Goal: Transaction & Acquisition: Book appointment/travel/reservation

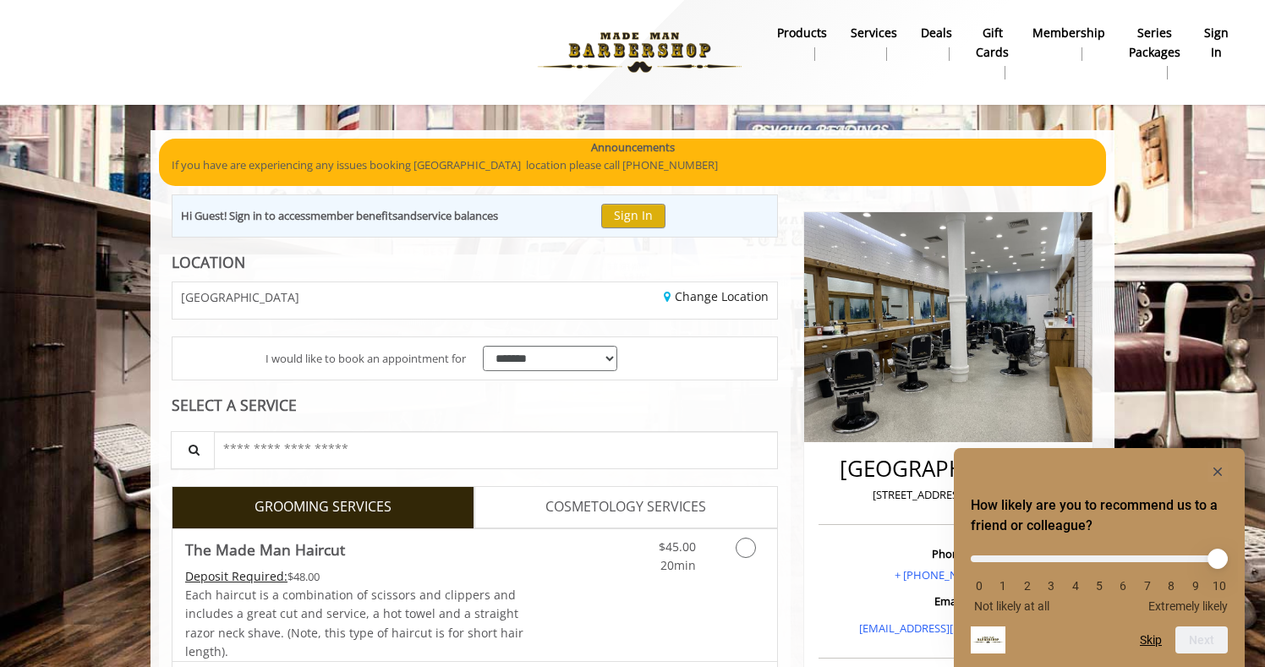
click at [1219, 473] on icon "Hide survey" at bounding box center [1218, 472] width 8 height 8
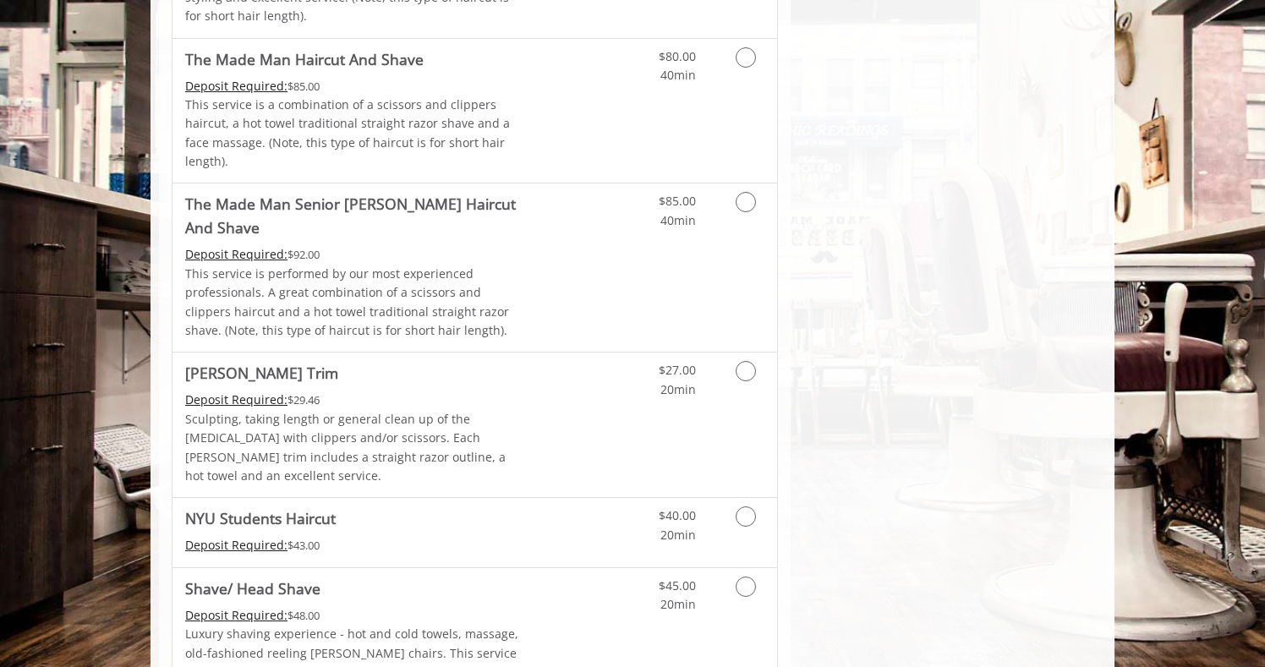
scroll to position [1715, 0]
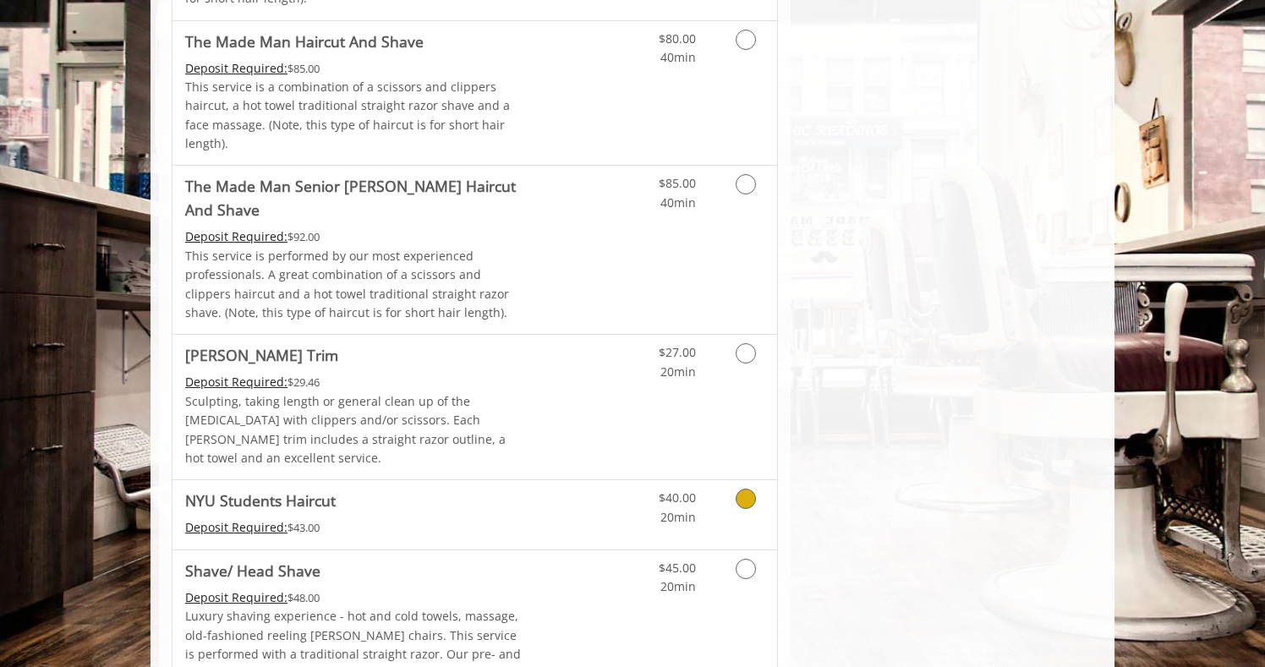
click at [738, 489] on icon "Grooming services" at bounding box center [746, 499] width 20 height 20
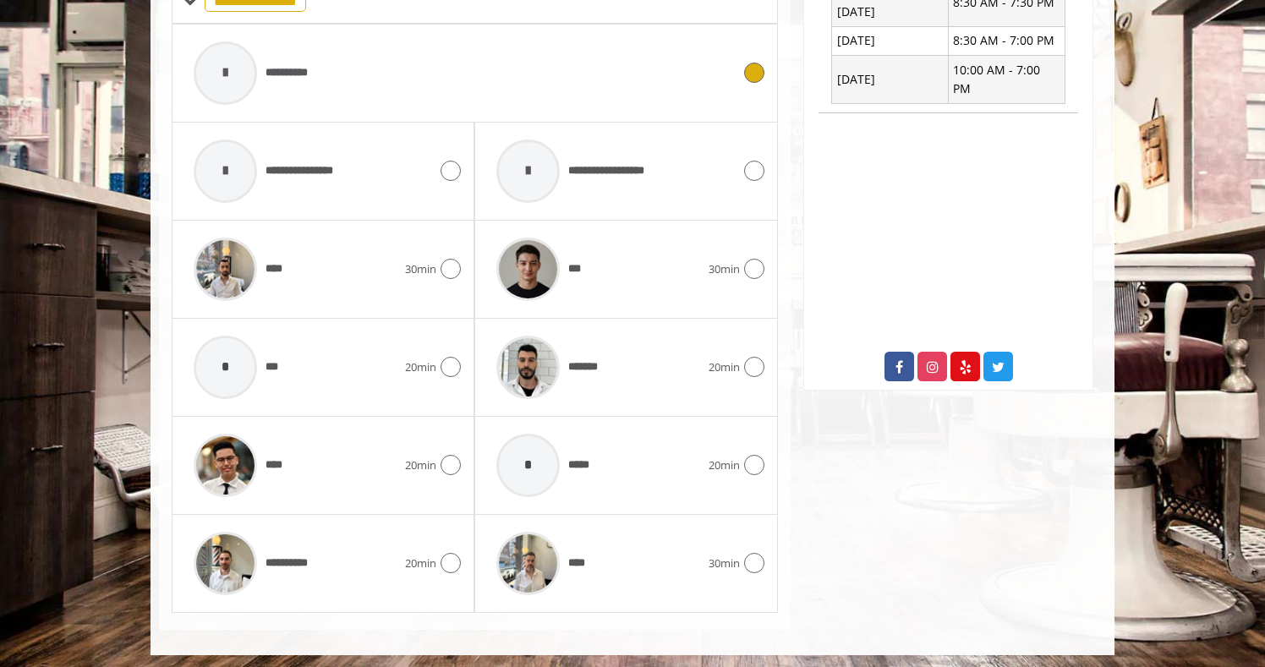
scroll to position [712, 0]
click at [760, 571] on div "**** 30min" at bounding box center [626, 564] width 276 height 80
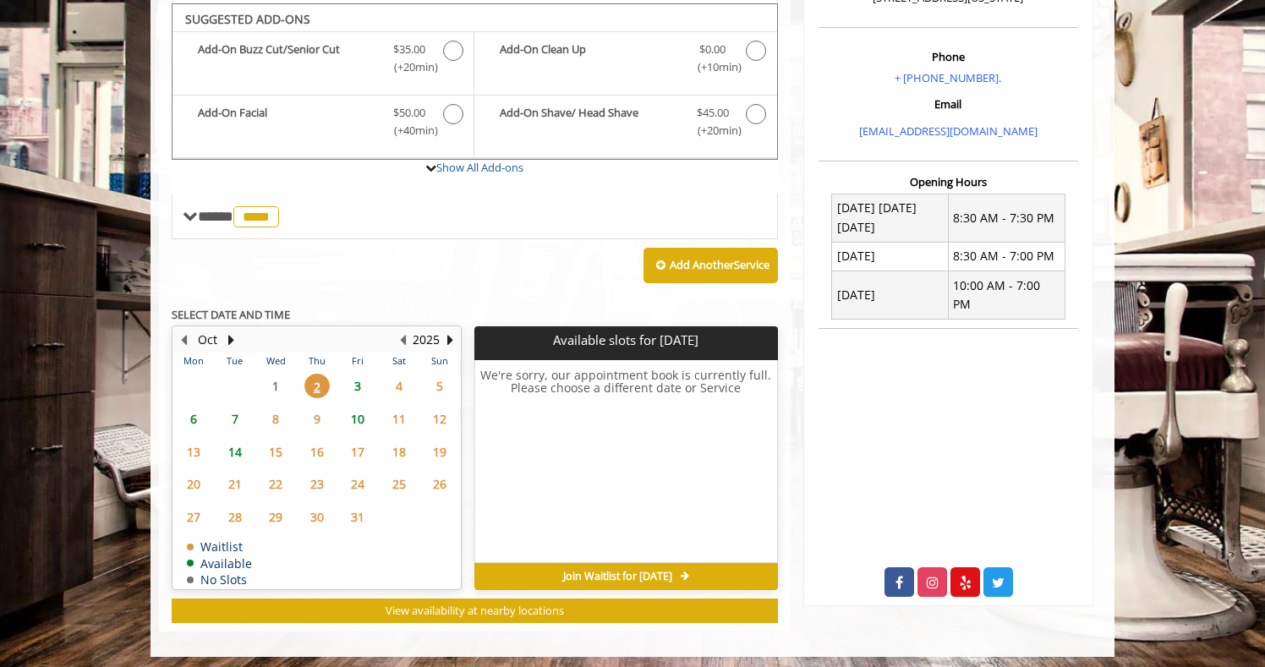
scroll to position [497, 0]
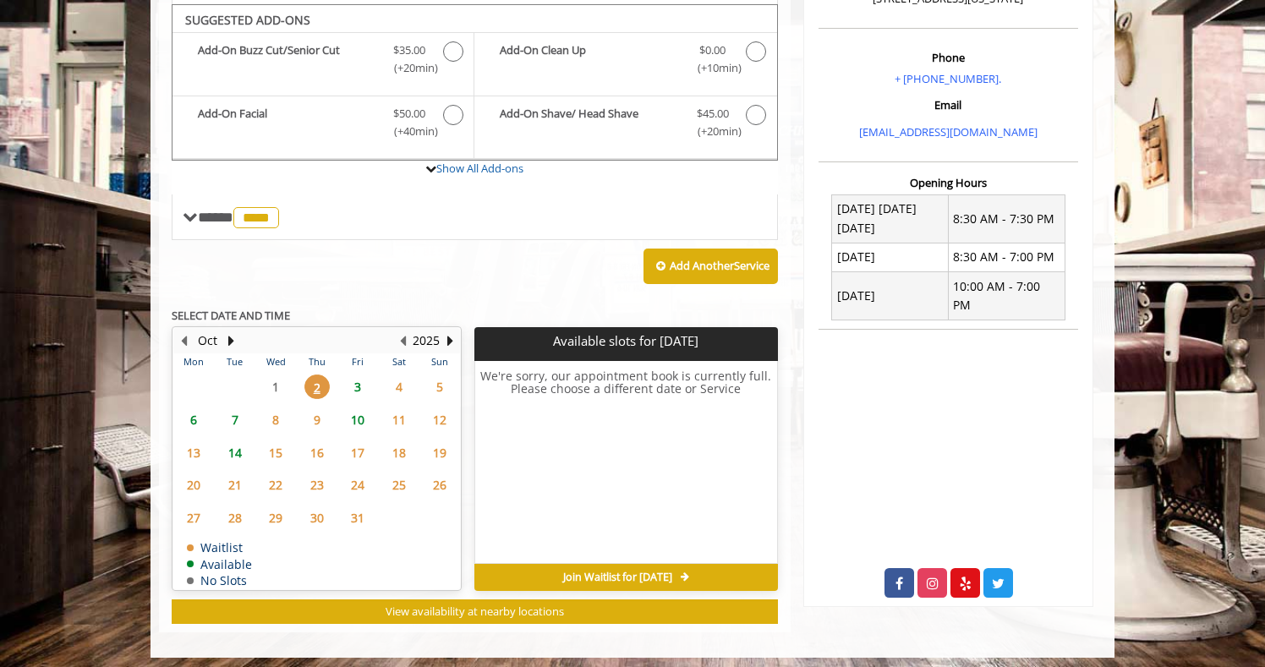
click at [359, 381] on span "3" at bounding box center [357, 387] width 25 height 25
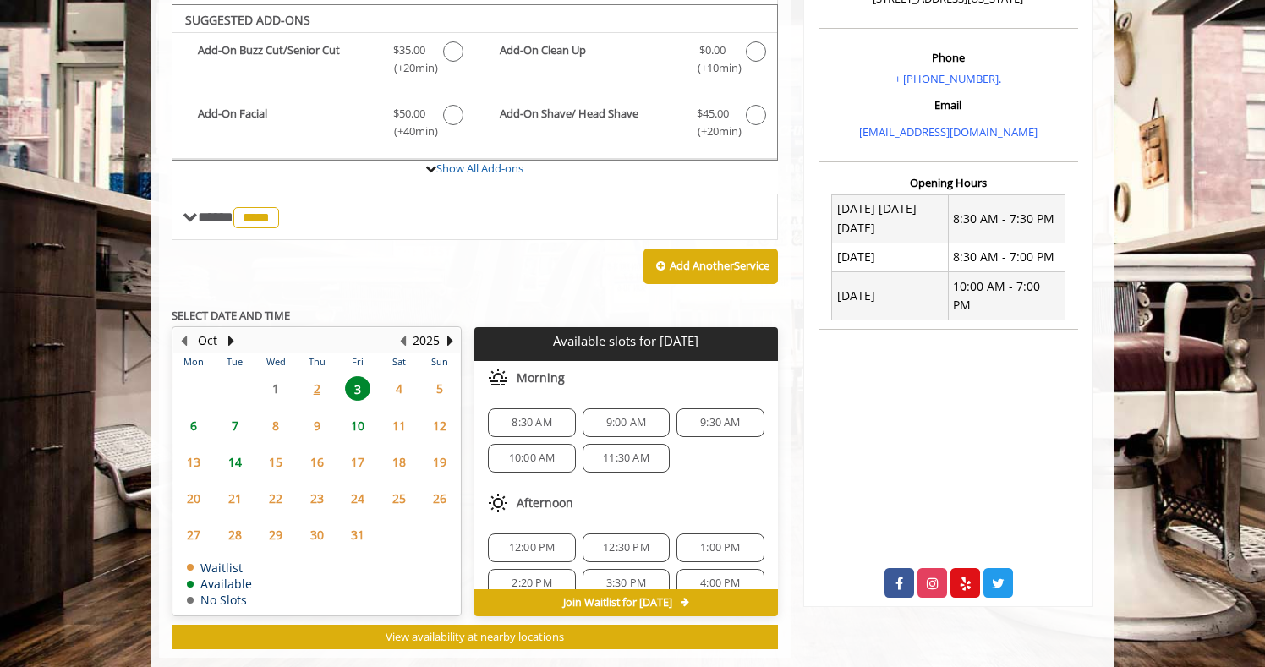
scroll to position [522, 0]
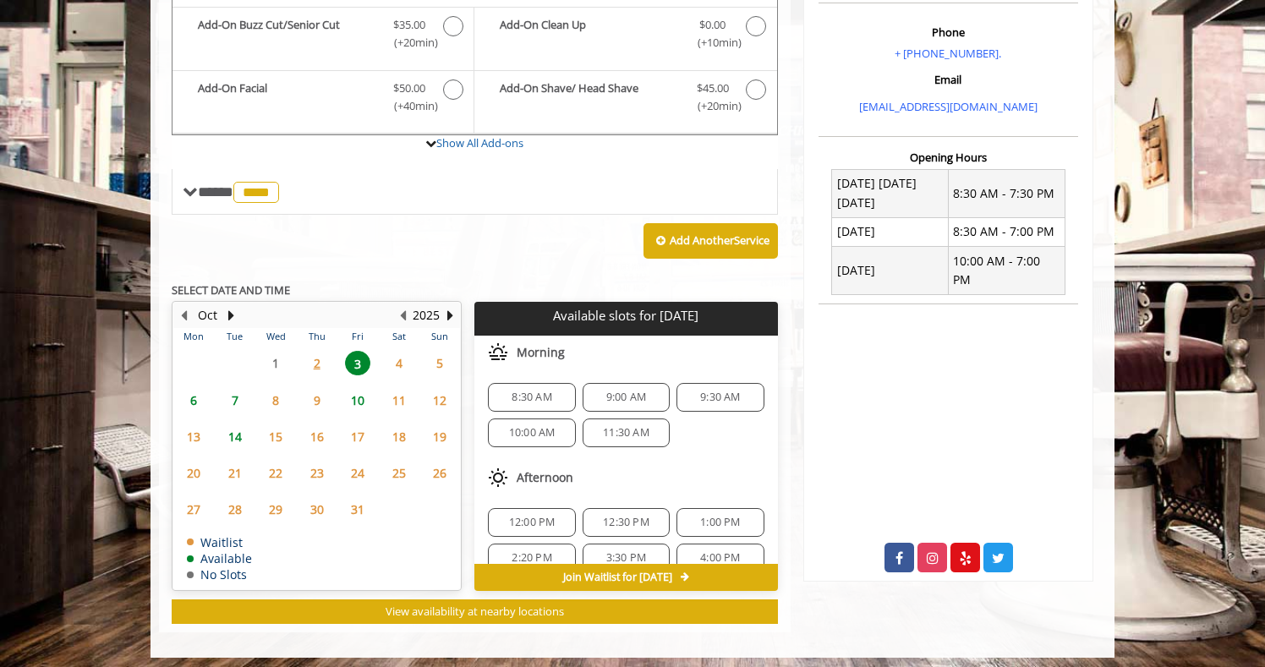
click at [235, 393] on span "7" at bounding box center [234, 400] width 25 height 25
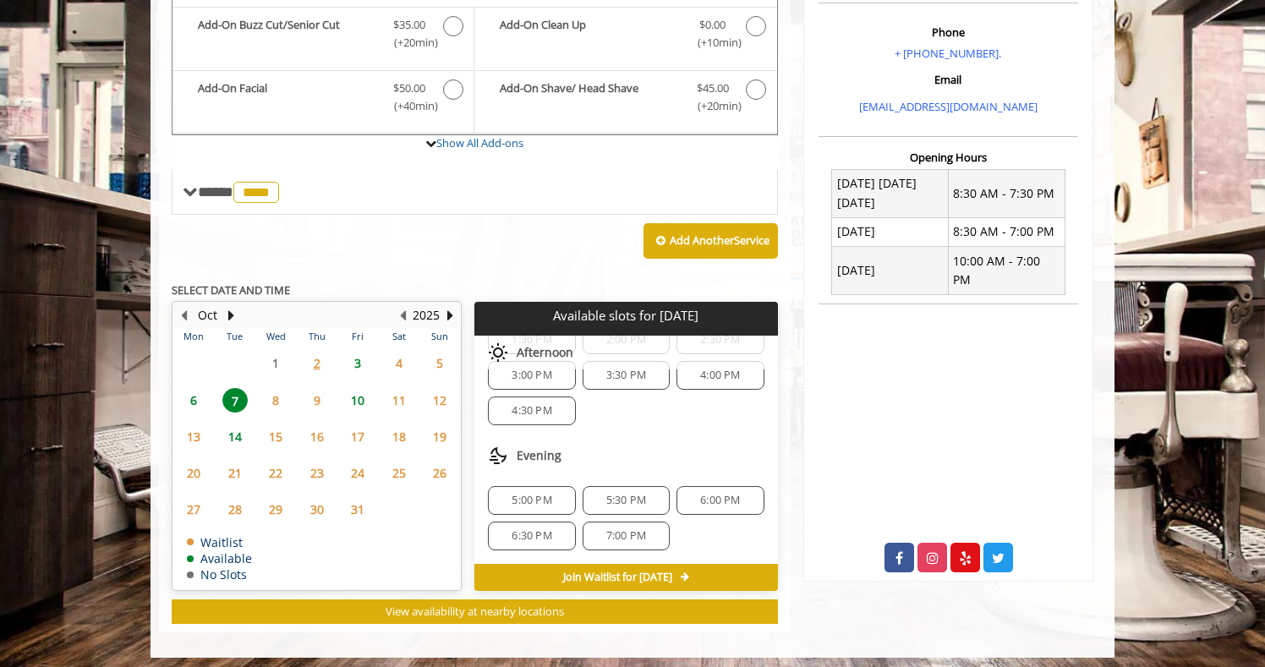
scroll to position [254, 0]
click at [541, 496] on span "5:00 PM" at bounding box center [532, 501] width 40 height 14
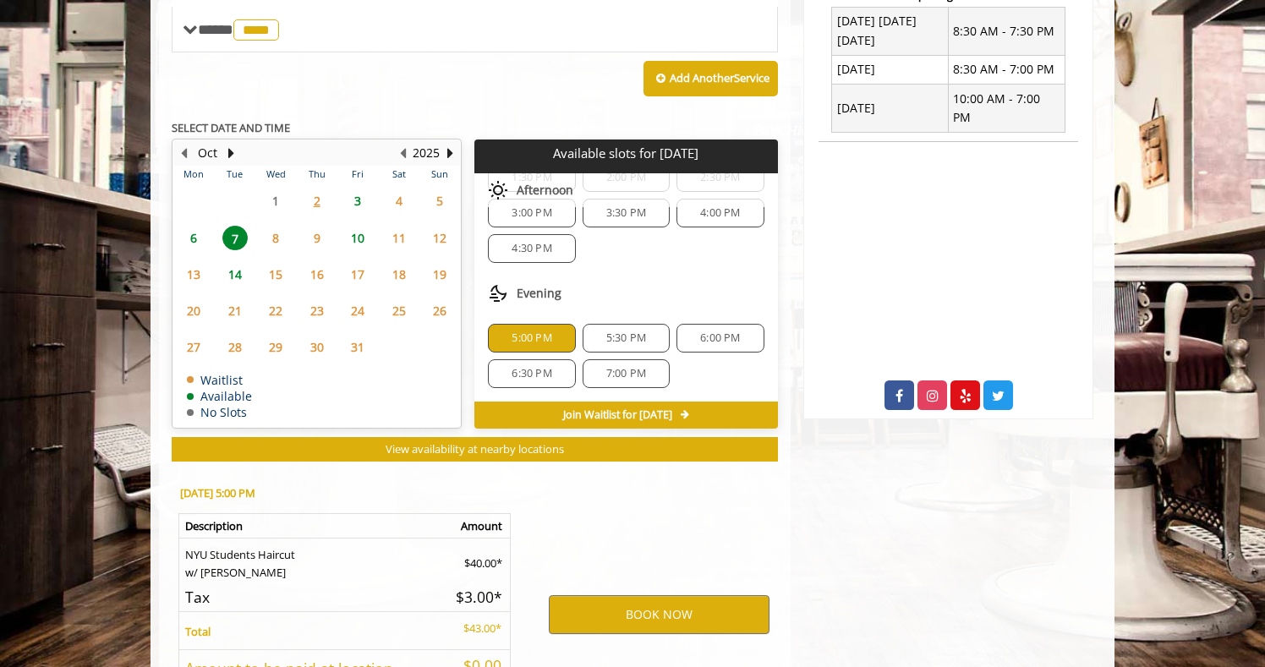
scroll to position [823, 0]
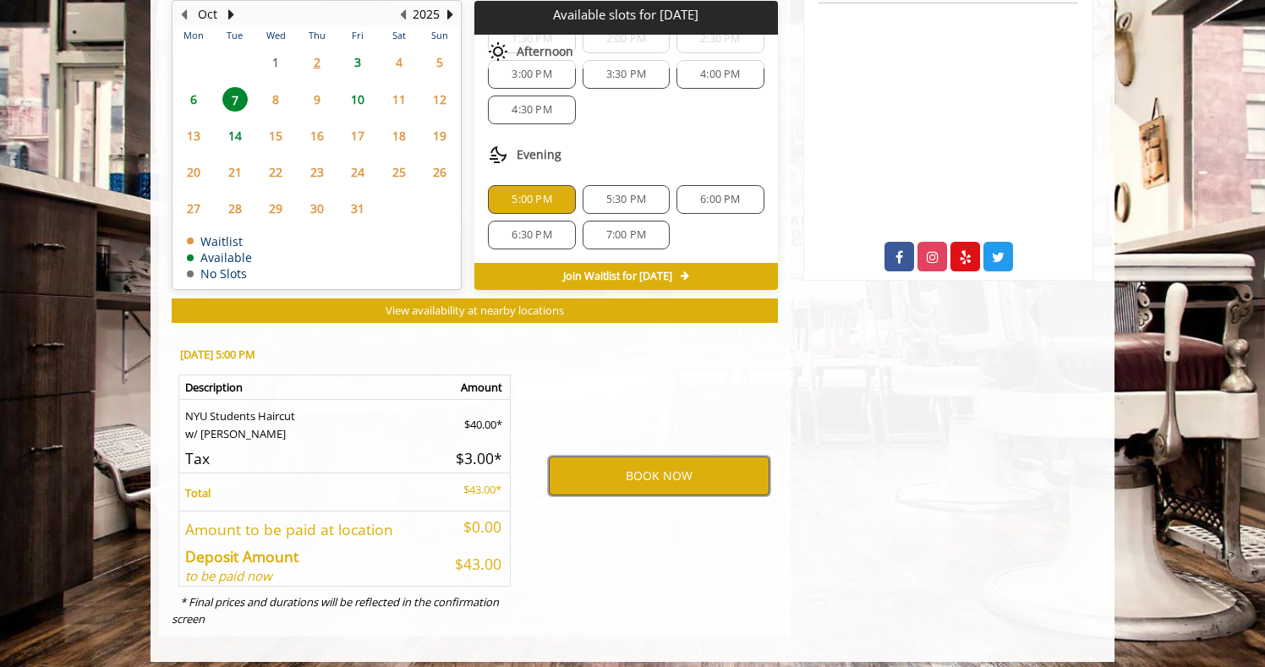
click at [604, 464] on button "BOOK NOW" at bounding box center [659, 476] width 221 height 39
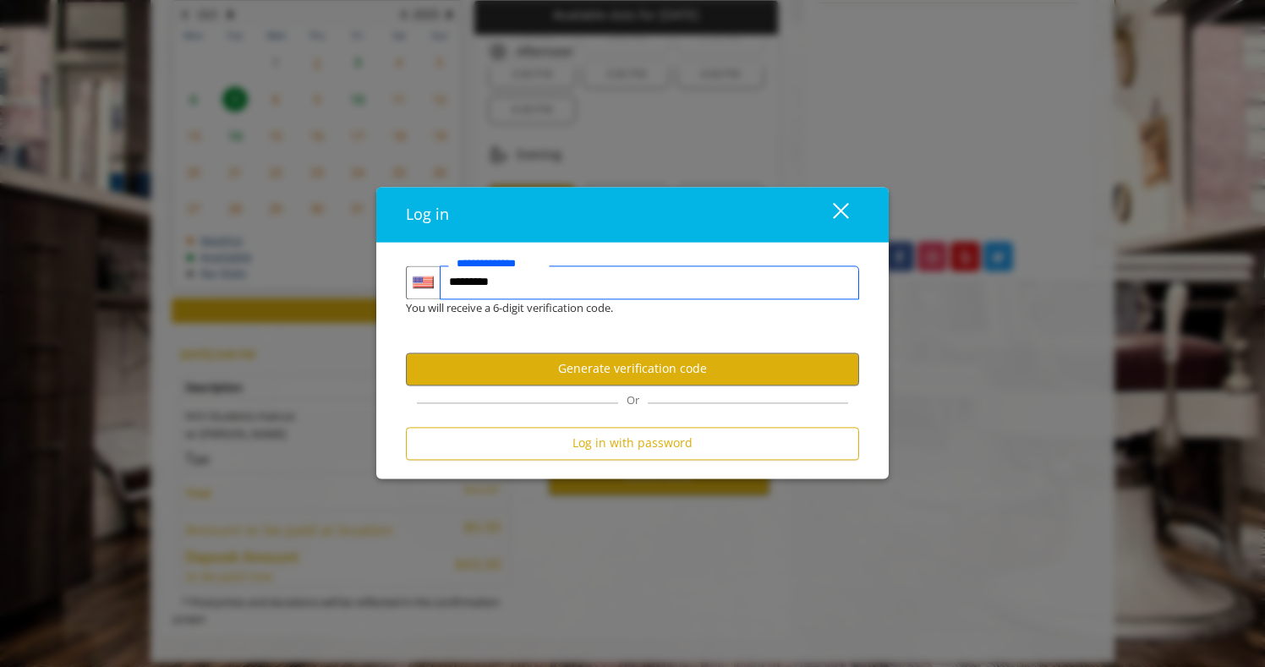
type input "**********"
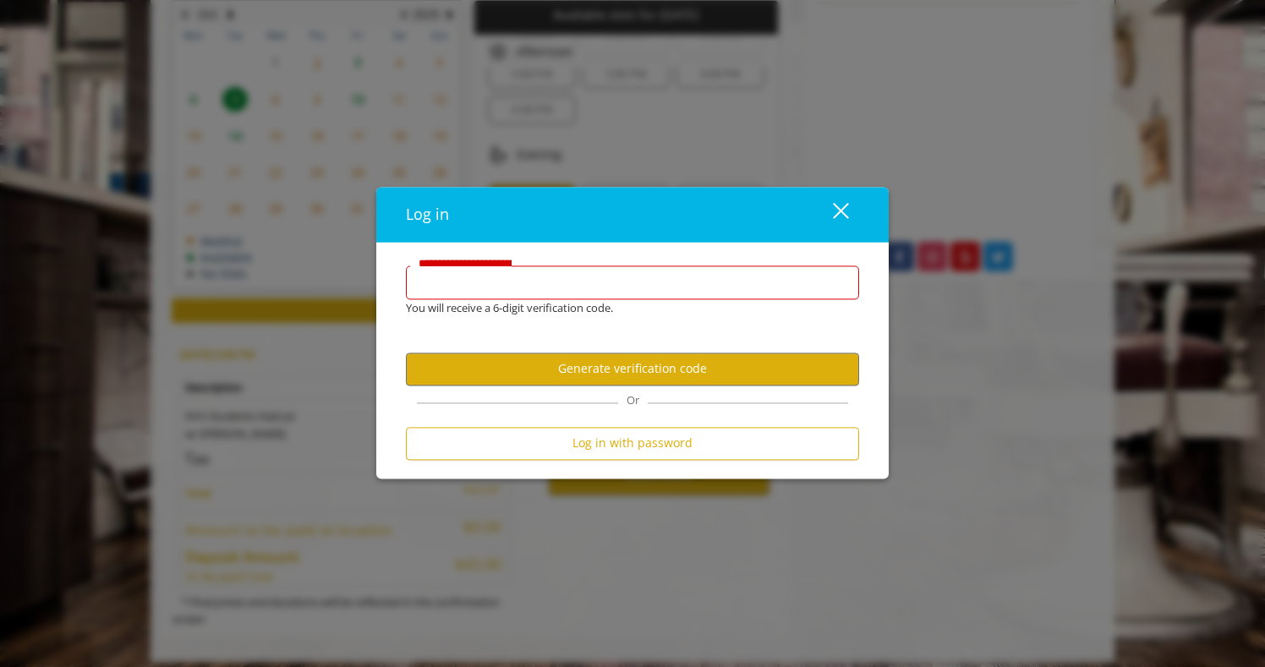
type input "**********"
click at [516, 381] on button "Generate verification code" at bounding box center [632, 369] width 453 height 33
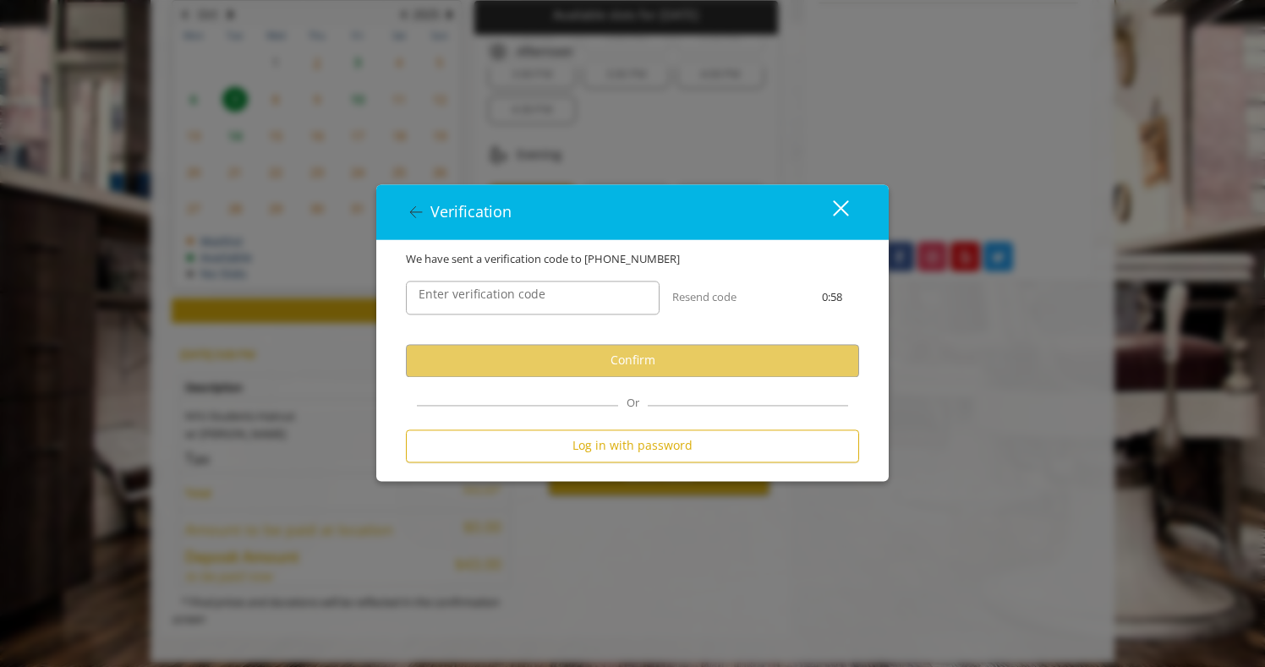
click at [508, 272] on div "Enter verification code" at bounding box center [532, 297] width 279 height 59
click at [513, 306] on input "Enter verification code" at bounding box center [533, 298] width 254 height 34
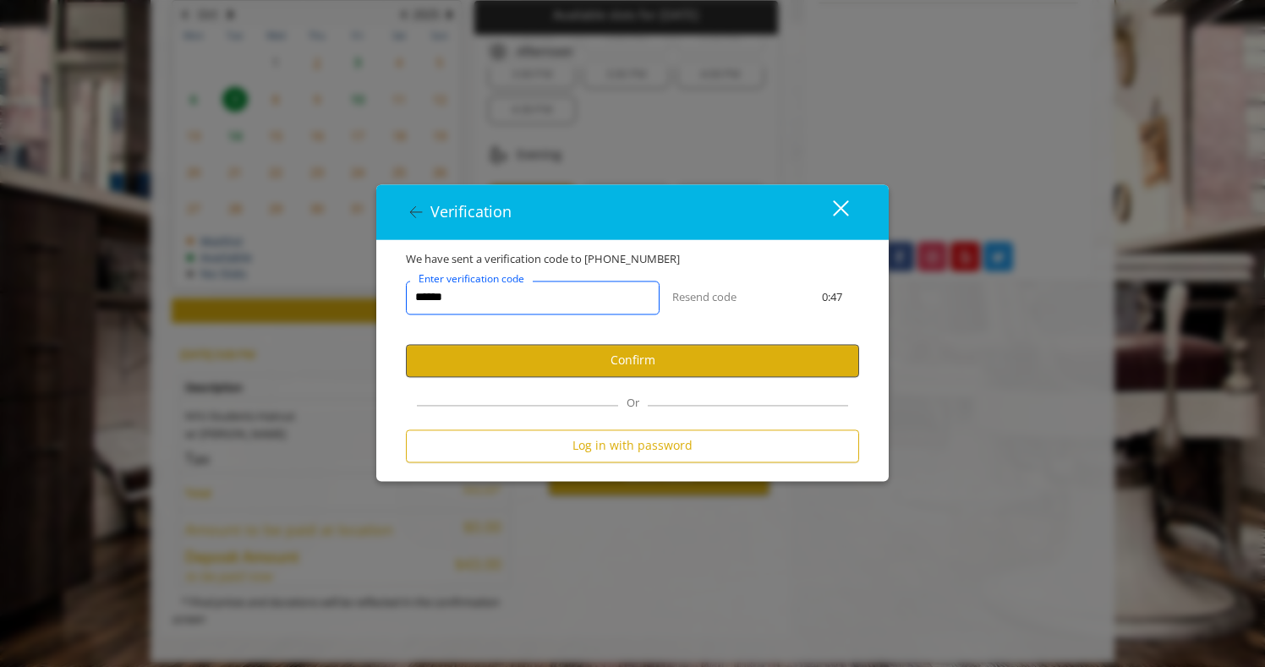
type input "******"
click at [607, 353] on button "Confirm" at bounding box center [632, 360] width 453 height 33
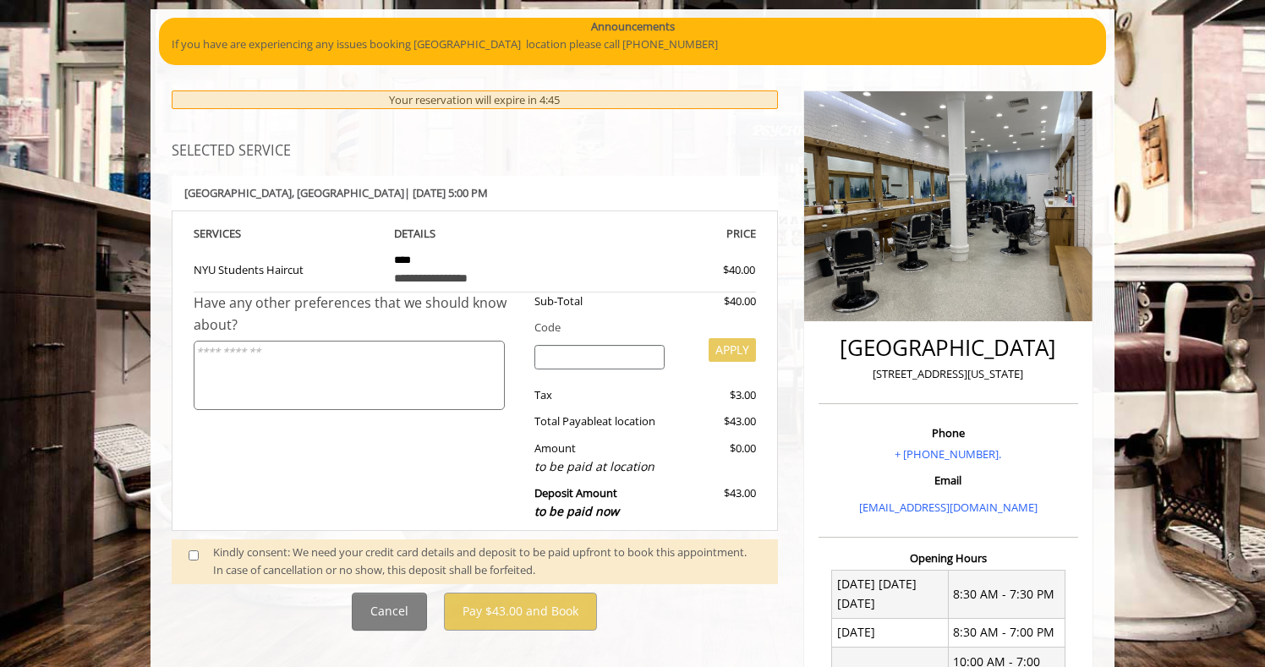
scroll to position [122, 0]
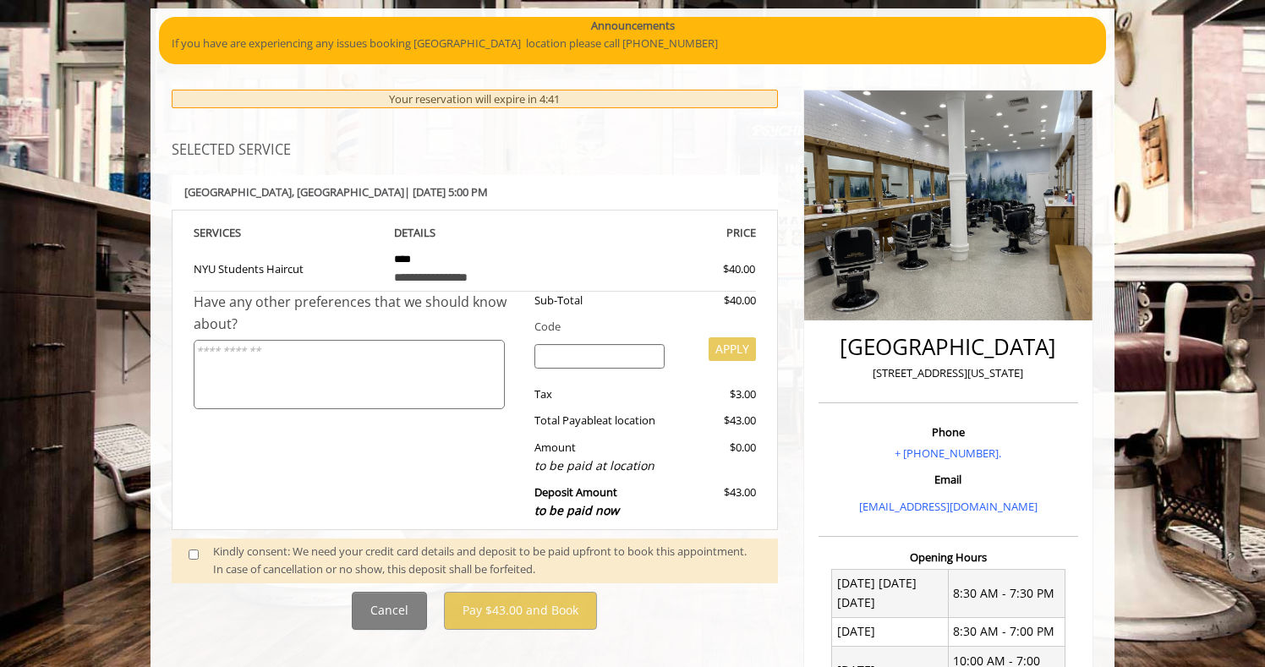
click at [579, 358] on input "search" at bounding box center [600, 356] width 131 height 25
type input "******"
click at [722, 337] on button "APPLY" at bounding box center [732, 349] width 47 height 24
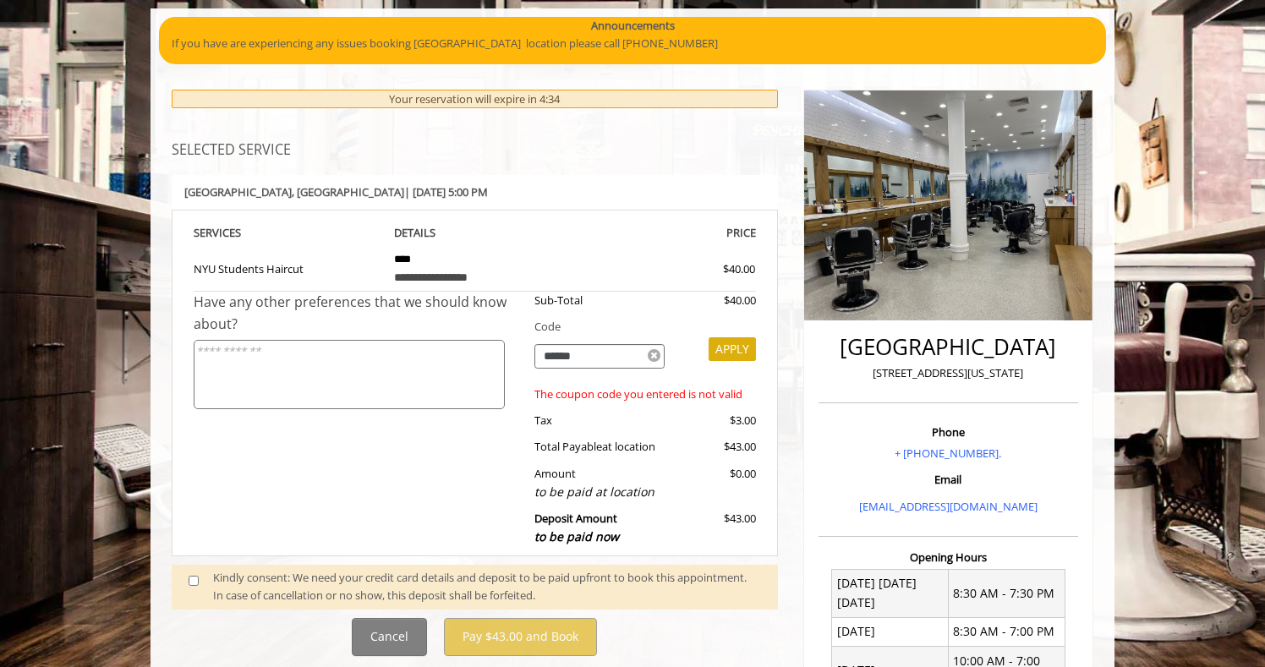
click at [660, 349] on icon at bounding box center [654, 355] width 13 height 15
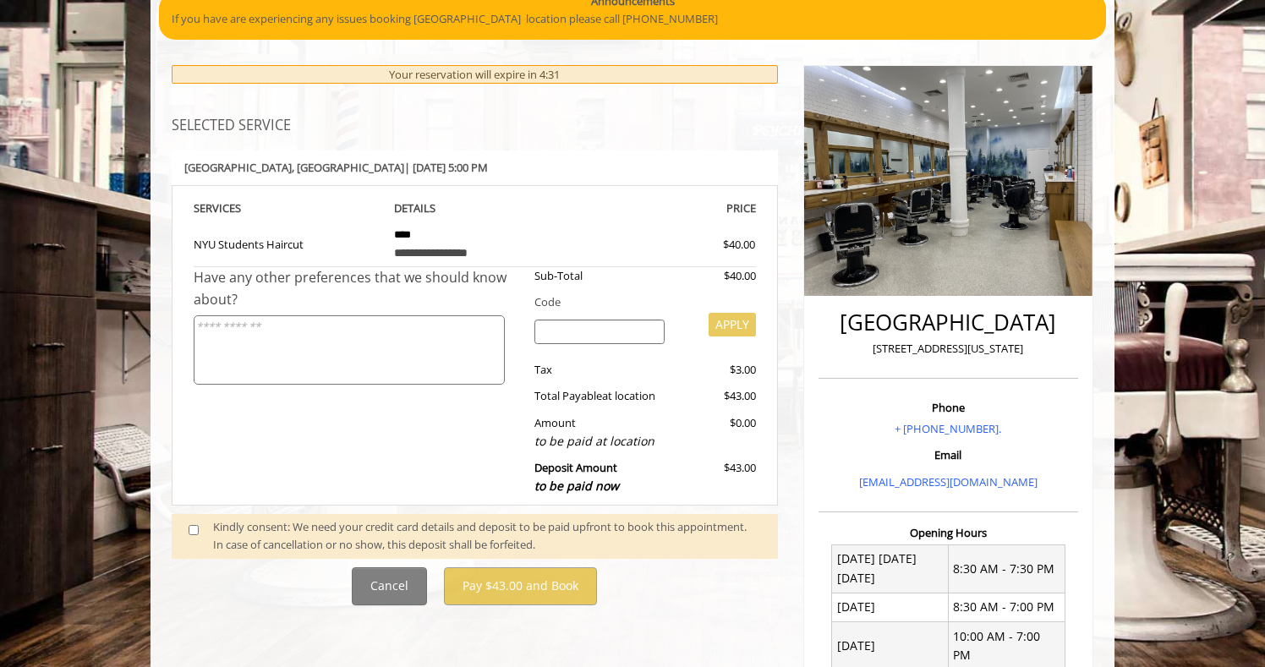
scroll to position [162, 0]
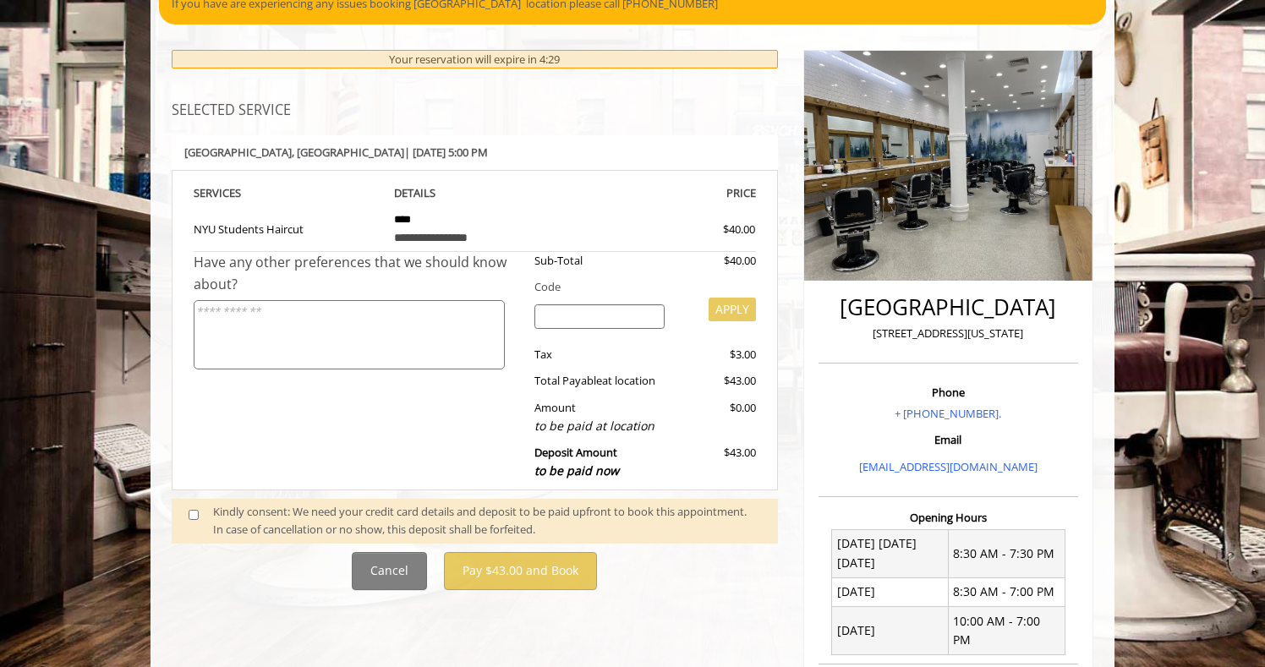
click at [596, 425] on div "to be paid at location" at bounding box center [600, 426] width 131 height 19
click at [213, 510] on div "Kindly consent: We need your credit card details and deposit to be paid upfront…" at bounding box center [487, 521] width 548 height 36
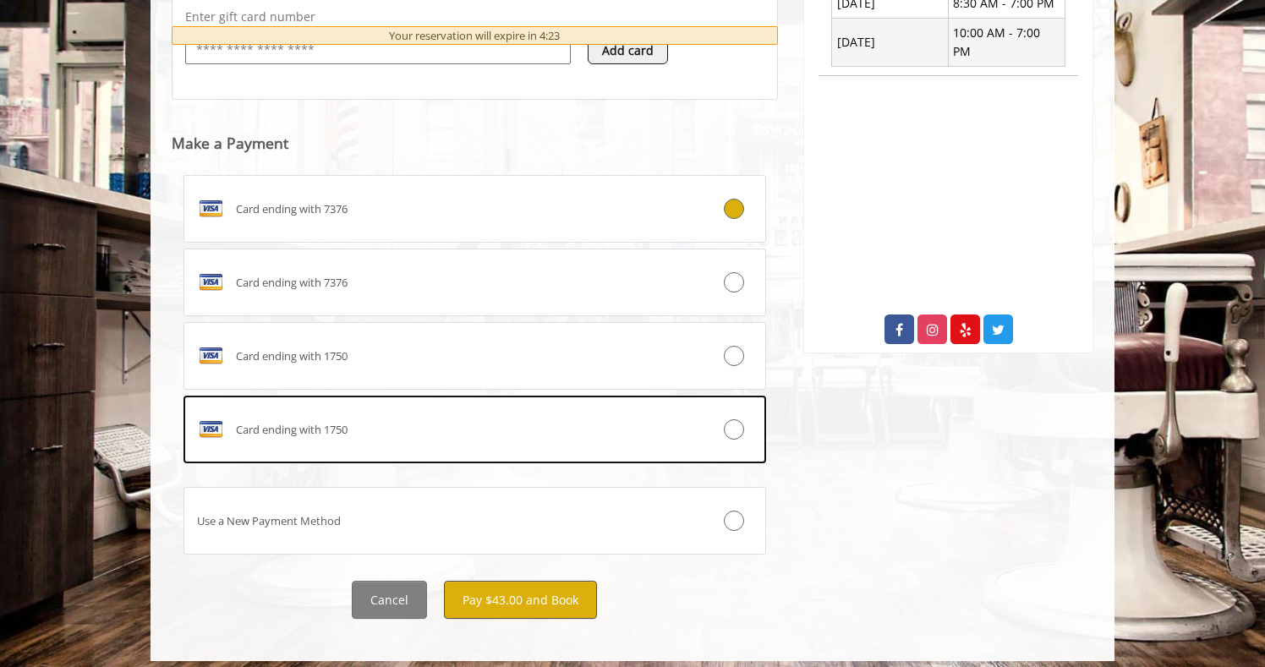
click at [518, 587] on button "Pay $43.00 and Book" at bounding box center [520, 600] width 153 height 38
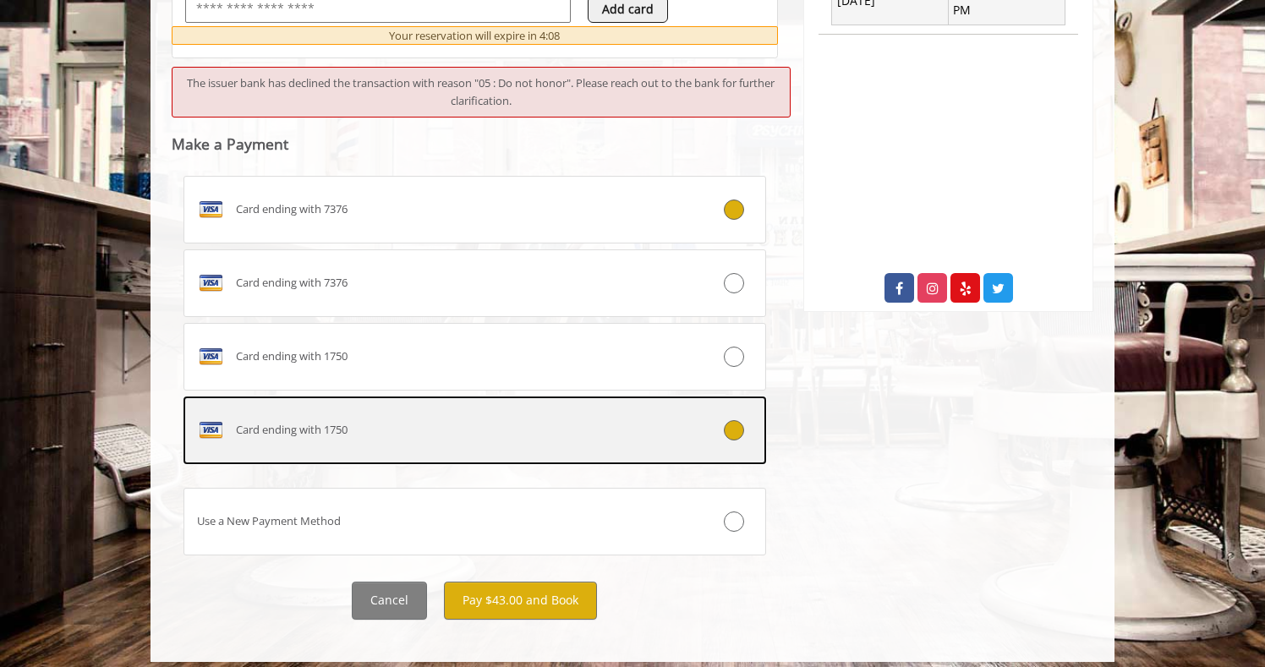
scroll to position [791, 0]
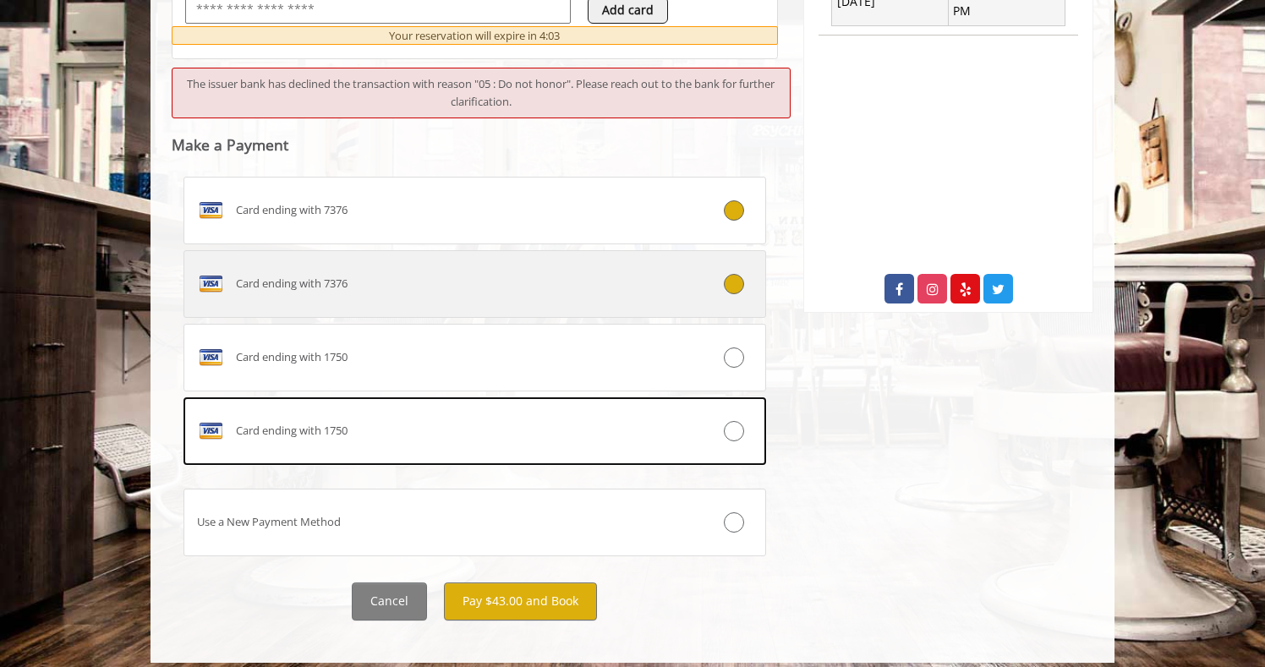
click at [732, 274] on icon at bounding box center [734, 284] width 20 height 20
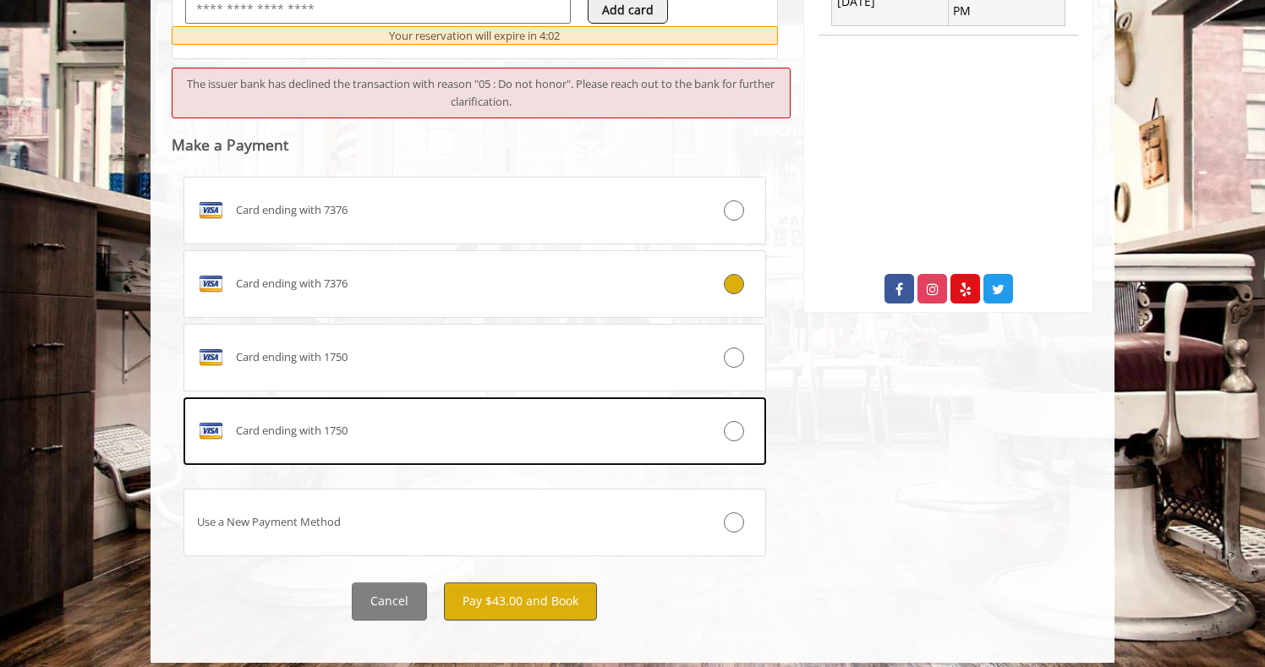
click at [539, 583] on button "Pay $43.00 and Book" at bounding box center [520, 602] width 153 height 38
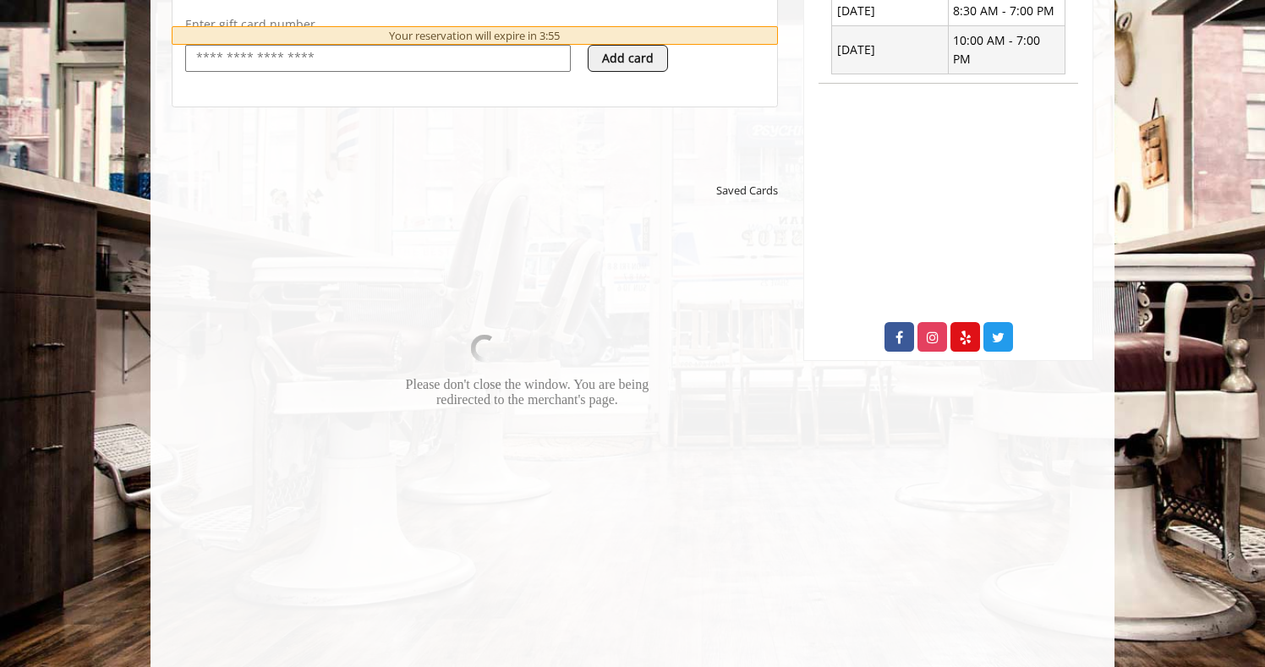
scroll to position [746, 0]
